Goal: Transaction & Acquisition: Purchase product/service

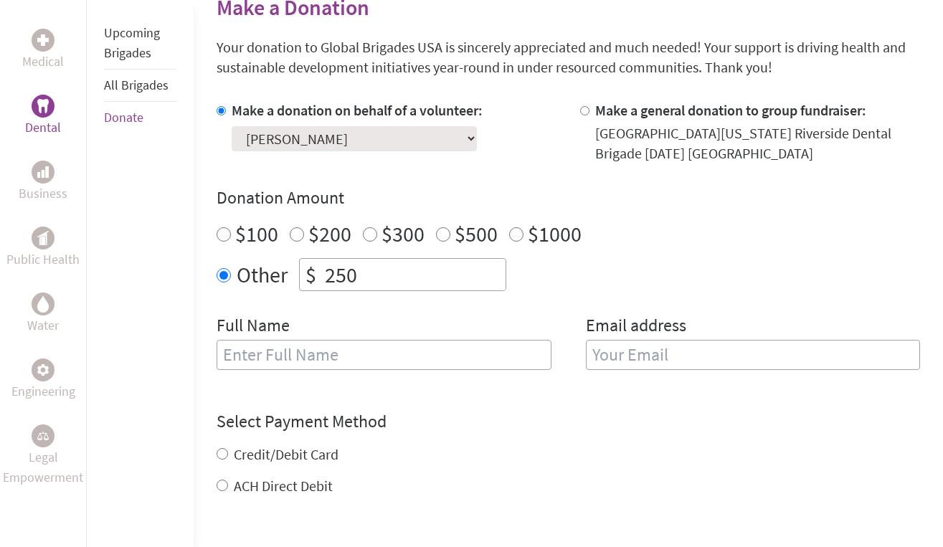
scroll to position [369, 0]
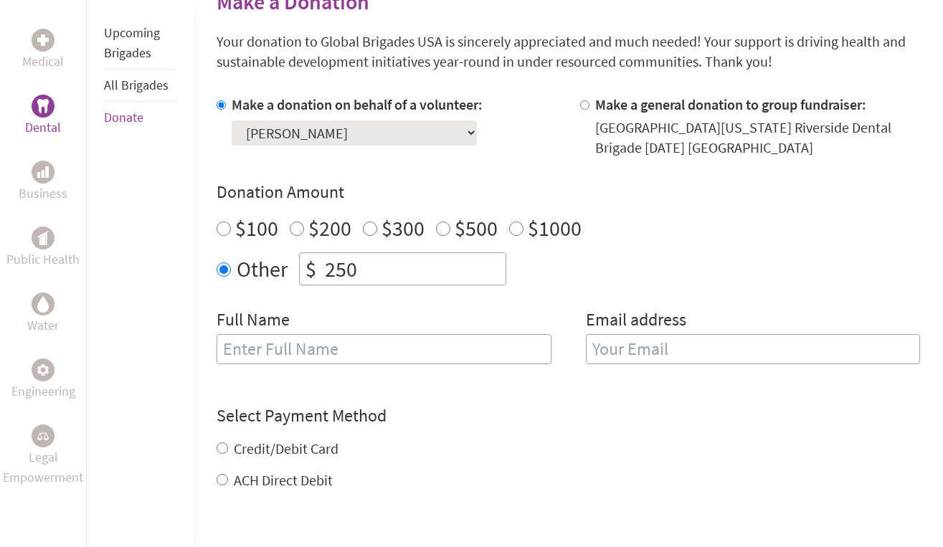
click at [306, 354] on input "text" at bounding box center [384, 349] width 334 height 30
click at [227, 352] on input "[PERSON_NAME]" at bounding box center [384, 349] width 334 height 30
type input "[PERSON_NAME]"
click at [644, 350] on input "email" at bounding box center [753, 349] width 334 height 30
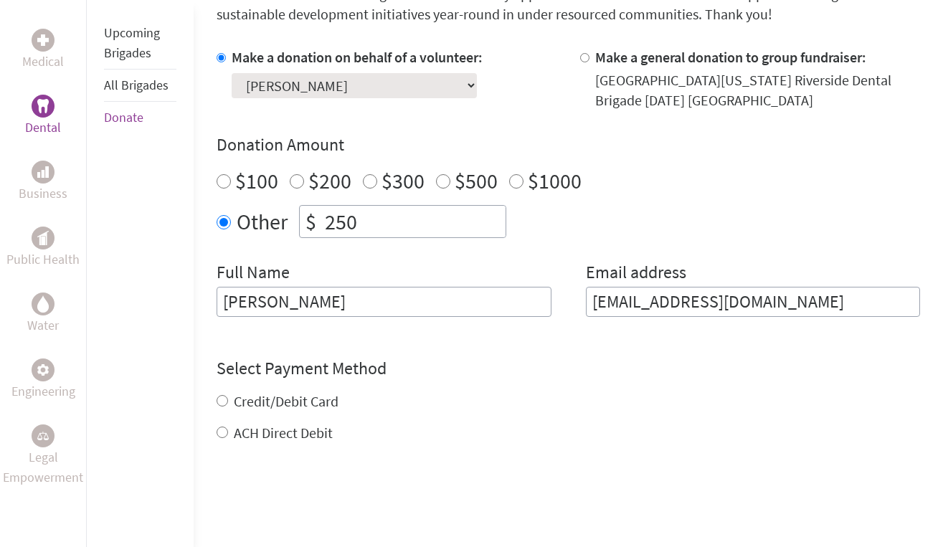
scroll to position [421, 0]
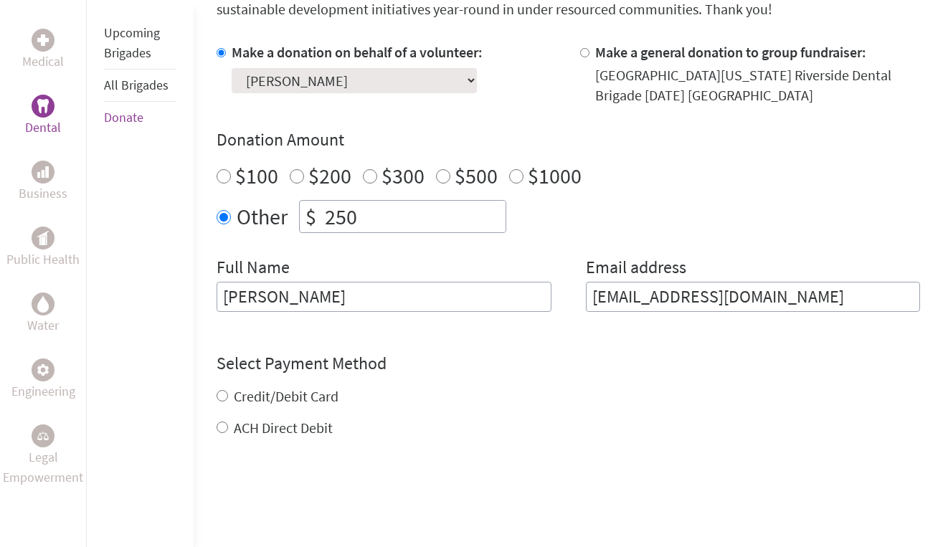
type input "[EMAIL_ADDRESS][DOMAIN_NAME]"
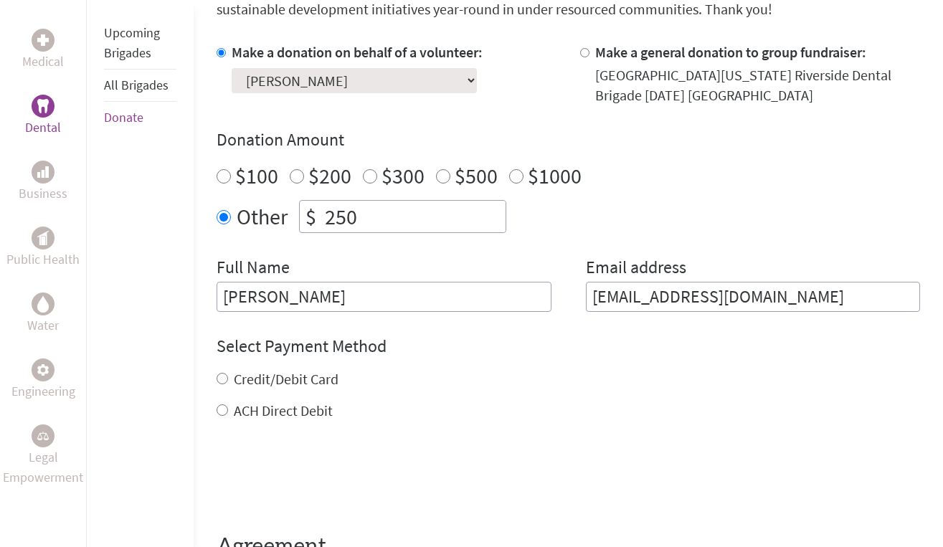
click at [220, 394] on div "Credit/Debit Card ACH Direct Debit" at bounding box center [569, 395] width 704 height 52
click at [222, 376] on input "Credit/Debit Card" at bounding box center [222, 378] width 11 height 11
radio input "true"
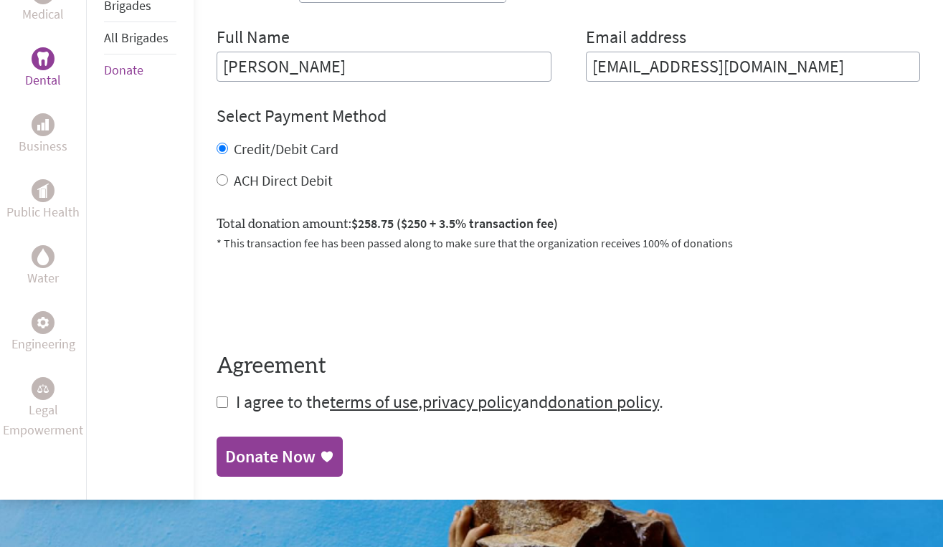
scroll to position [663, 0]
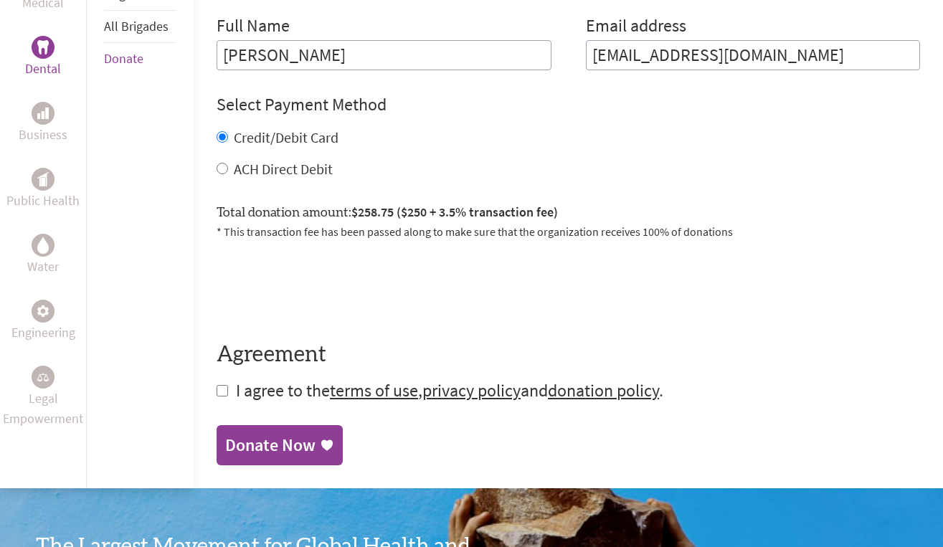
click at [219, 394] on input "checkbox" at bounding box center [222, 390] width 11 height 11
checkbox input "true"
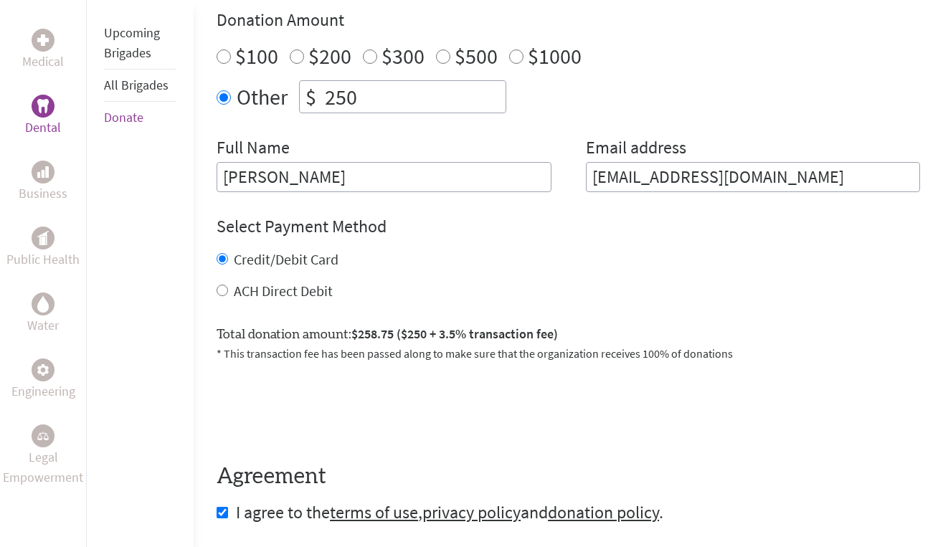
scroll to position [538, 0]
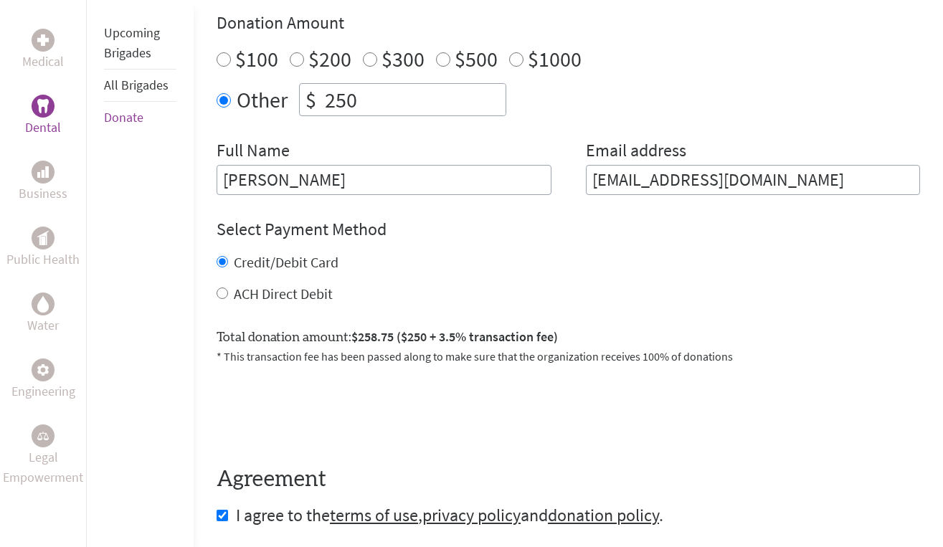
click at [222, 260] on input "Credit/Debit Card" at bounding box center [222, 261] width 11 height 11
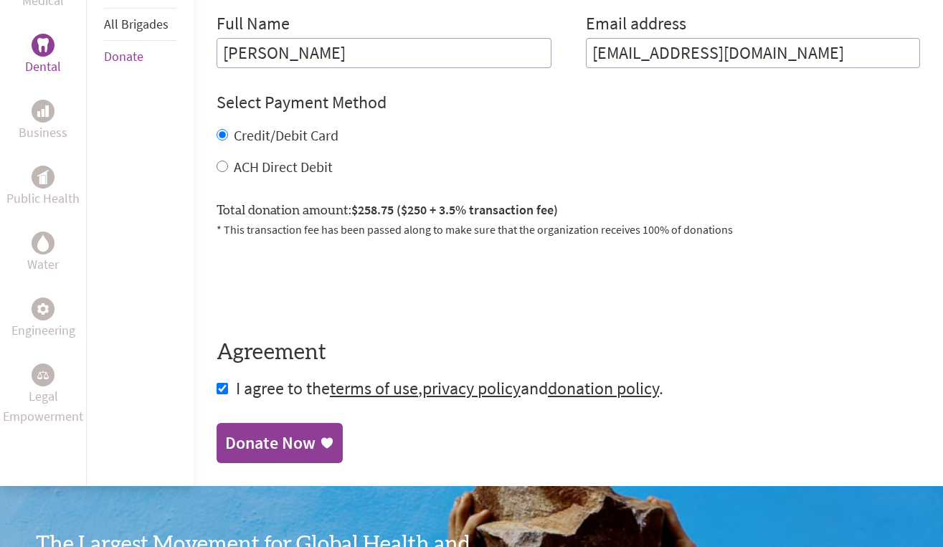
scroll to position [686, 0]
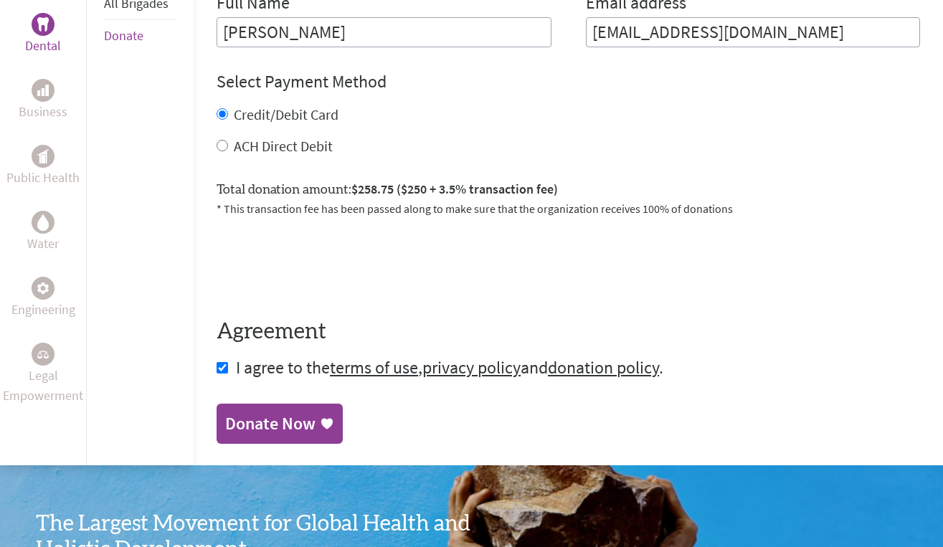
click at [273, 419] on div "Donate Now" at bounding box center [270, 423] width 90 height 23
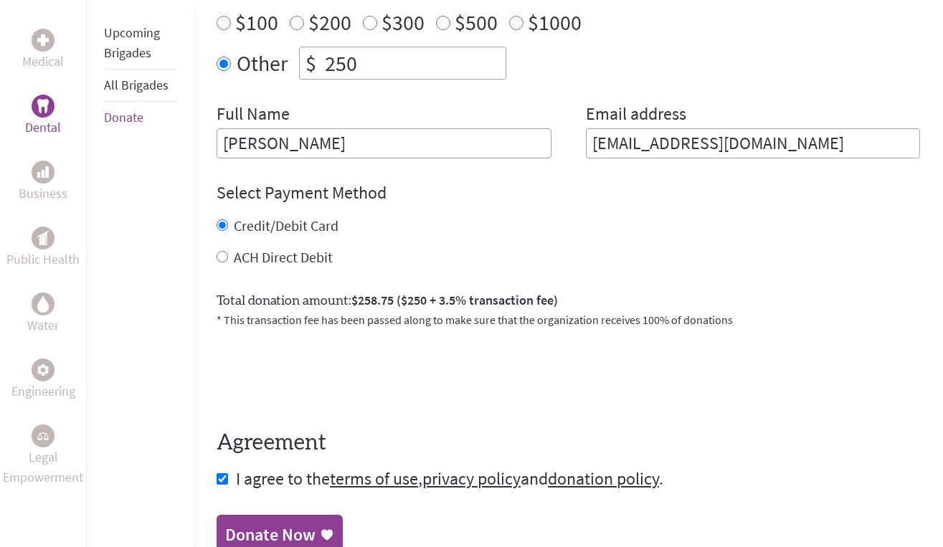
scroll to position [602, 0]
